Goal: Transaction & Acquisition: Purchase product/service

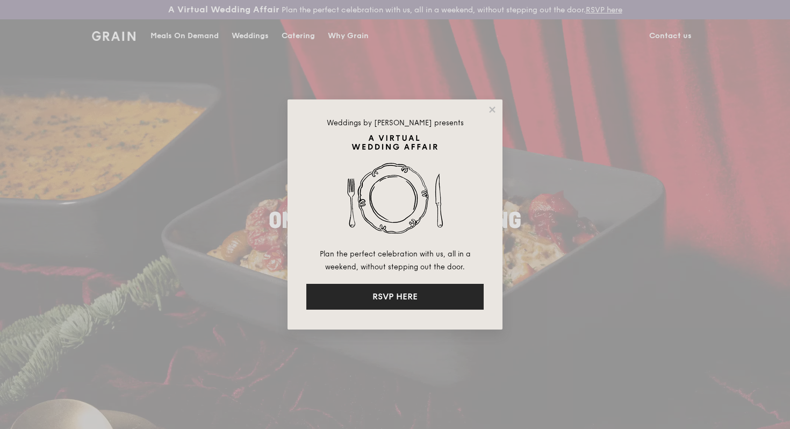
click at [457, 294] on button "RSVP HERE" at bounding box center [394, 297] width 177 height 26
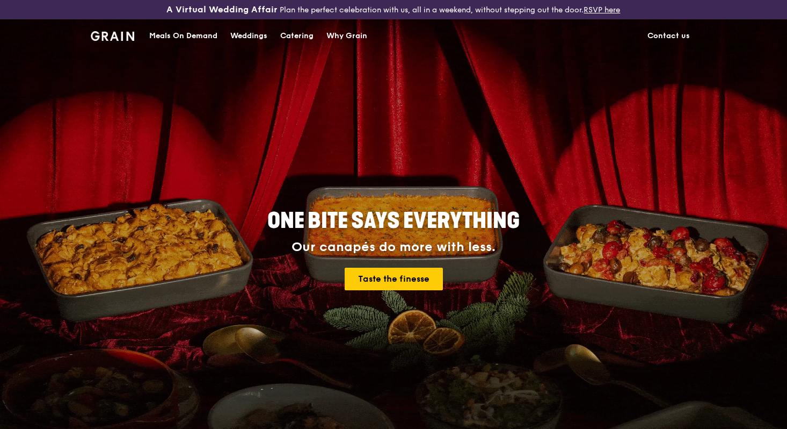
click at [406, 295] on div "ONE BITE SAYS EVERYTHING Our canapés do more with less. Taste the finesse" at bounding box center [394, 250] width 602 height 397
click at [406, 282] on link "Taste the finesse" at bounding box center [394, 278] width 98 height 23
click at [200, 33] on div "Meals On Demand" at bounding box center [183, 36] width 68 height 32
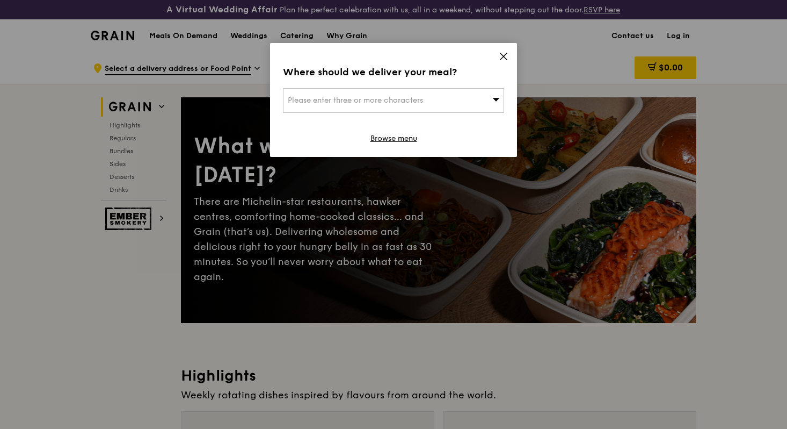
click at [452, 105] on div "Please enter three or more characters" at bounding box center [393, 100] width 221 height 25
click at [452, 97] on input "search" at bounding box center [394, 101] width 220 height 24
click at [502, 56] on icon at bounding box center [504, 57] width 10 height 10
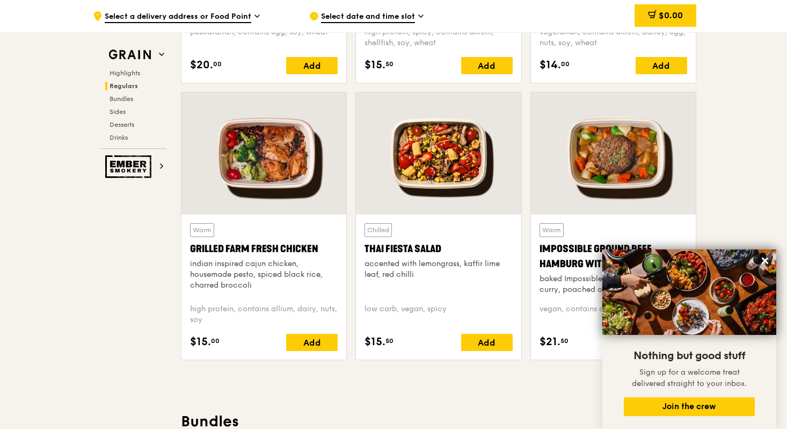
scroll to position [1189, 0]
